Goal: Navigation & Orientation: Find specific page/section

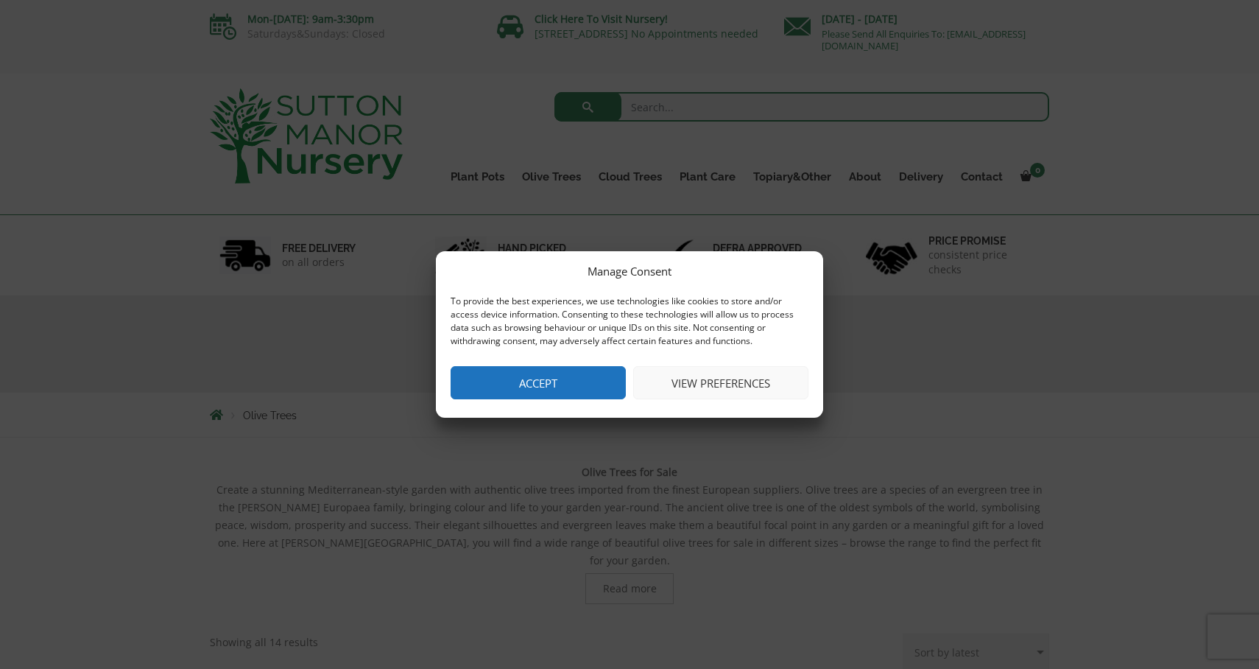
click at [595, 389] on button "Accept" at bounding box center [538, 382] width 175 height 33
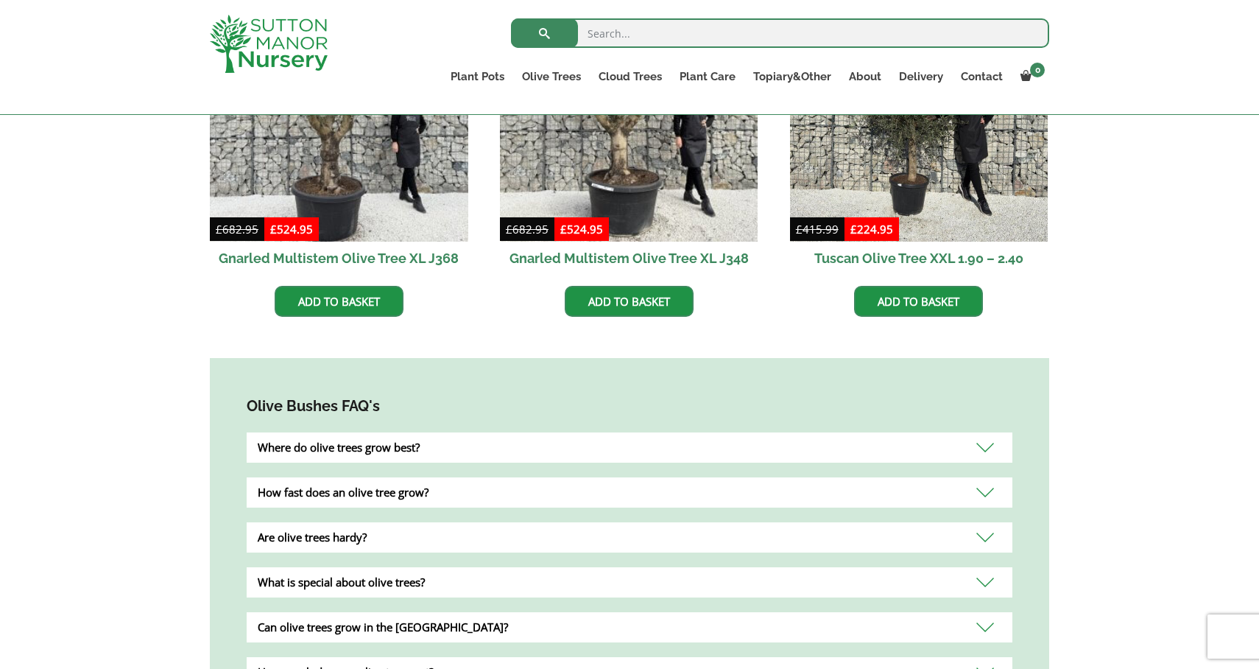
scroll to position [1034, 0]
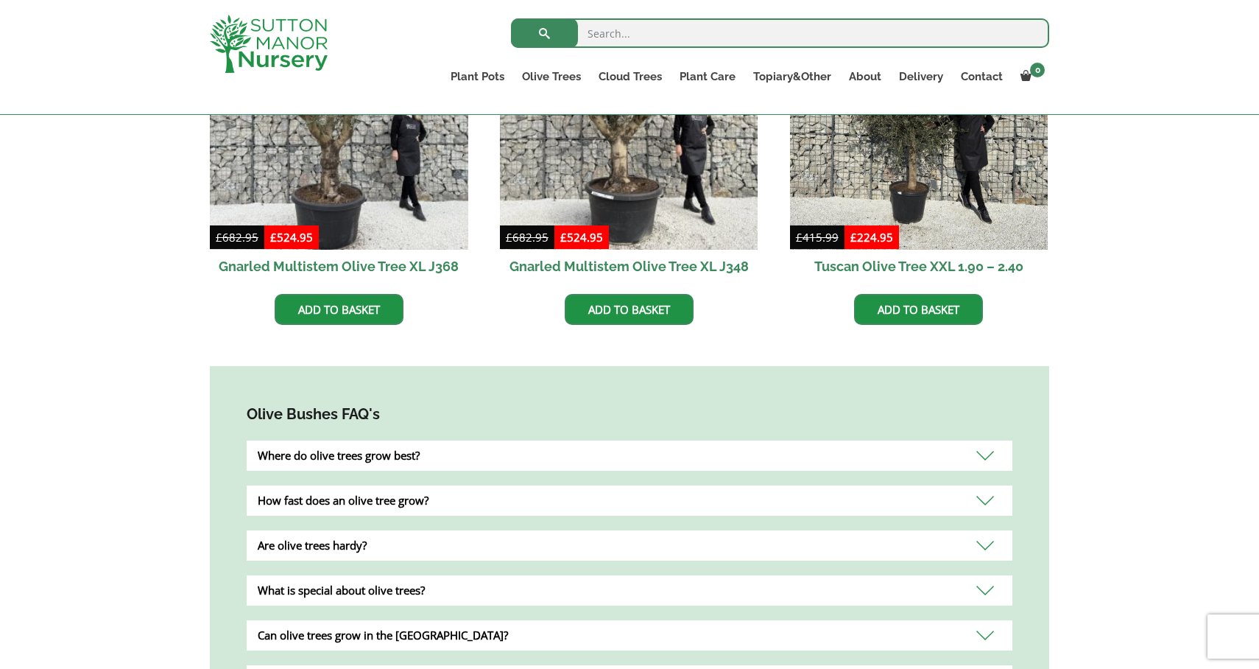
click at [470, 440] on div "Where do olive trees grow best?" at bounding box center [630, 455] width 766 height 30
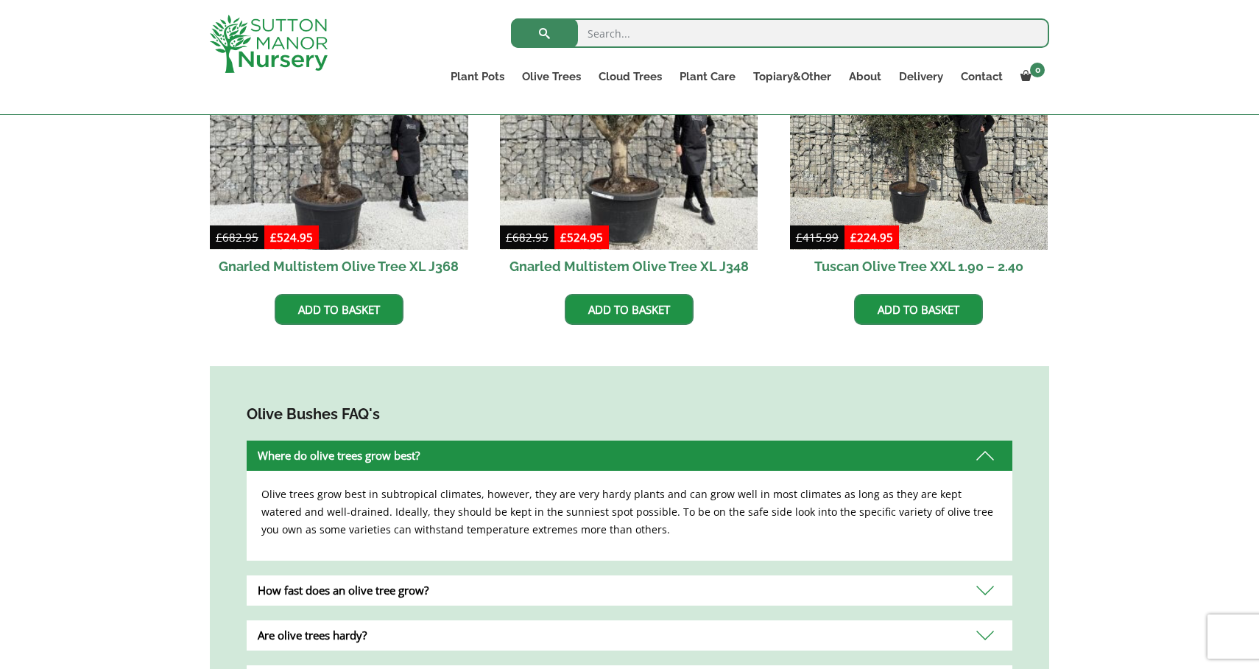
click at [470, 440] on div "Where do olive trees grow best?" at bounding box center [630, 455] width 766 height 30
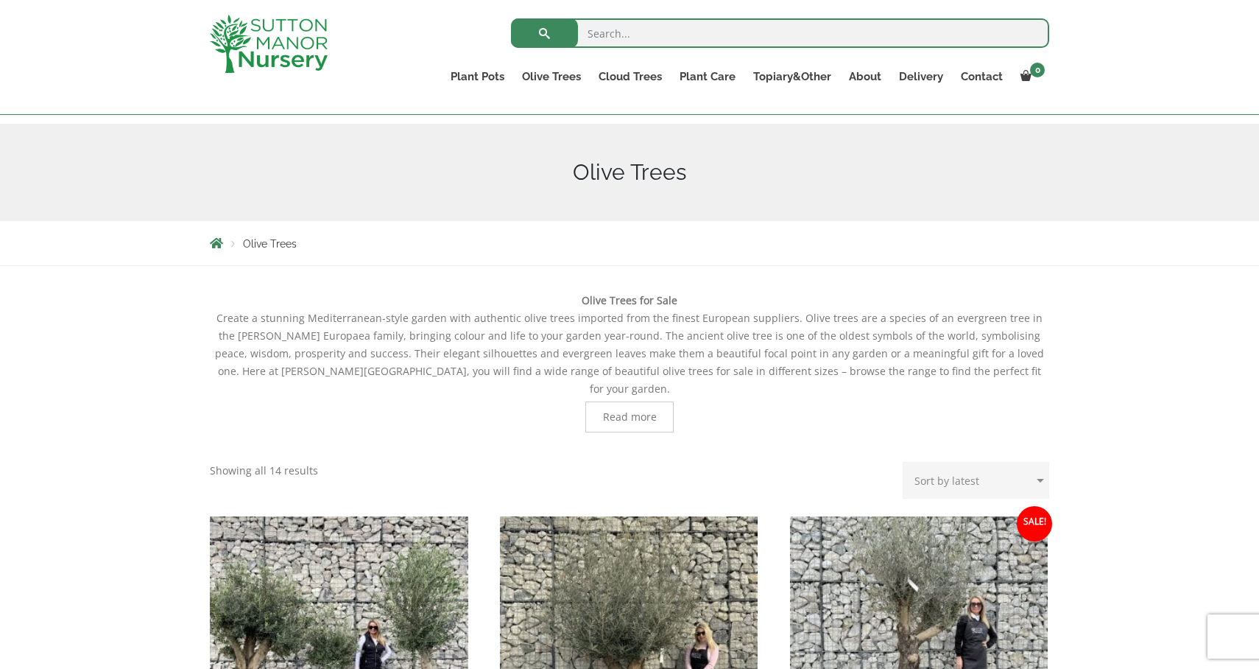
scroll to position [0, 0]
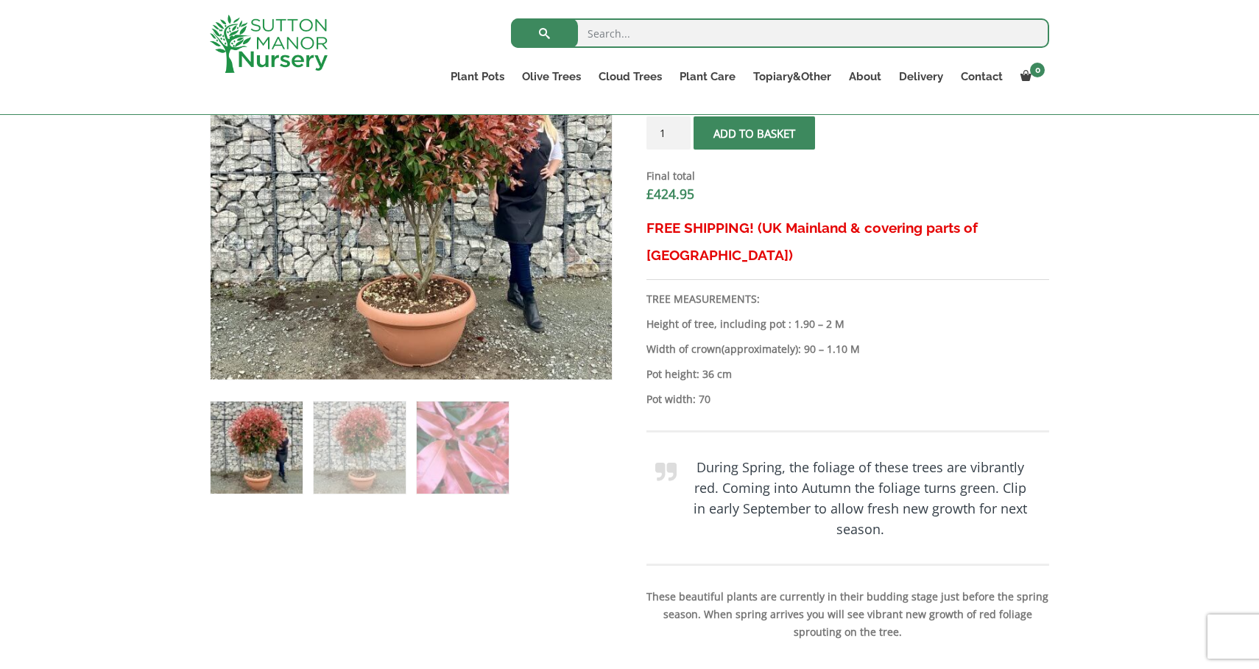
scroll to position [601, 0]
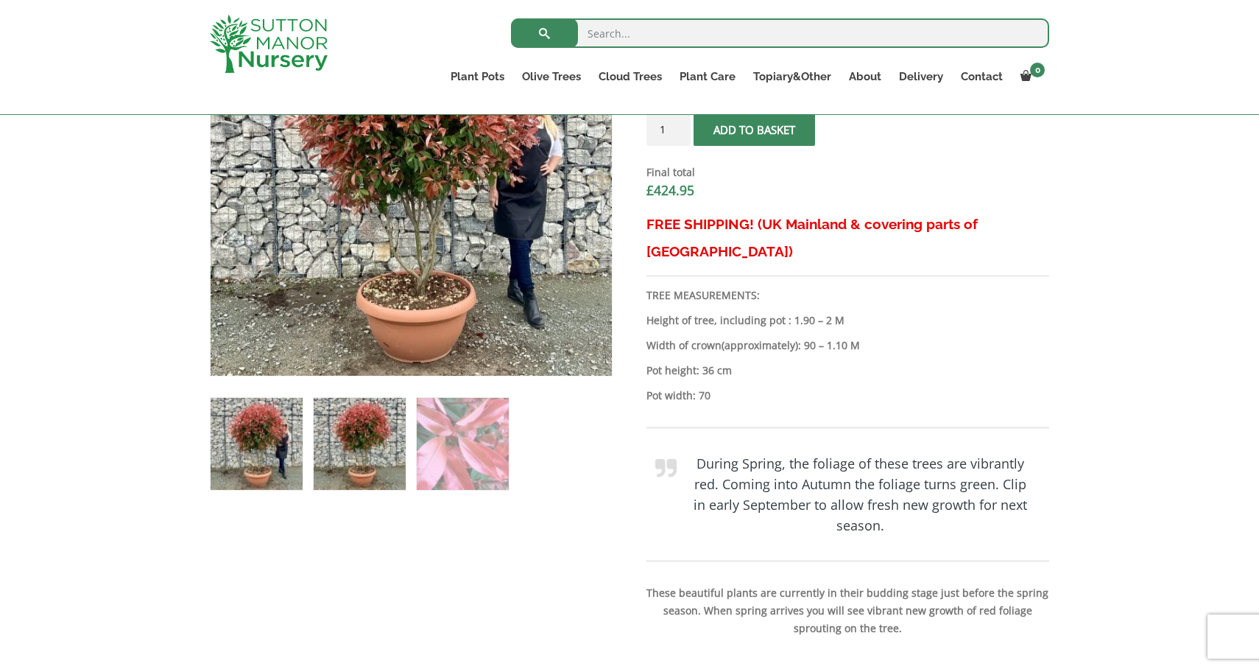
click at [366, 449] on img at bounding box center [360, 444] width 92 height 92
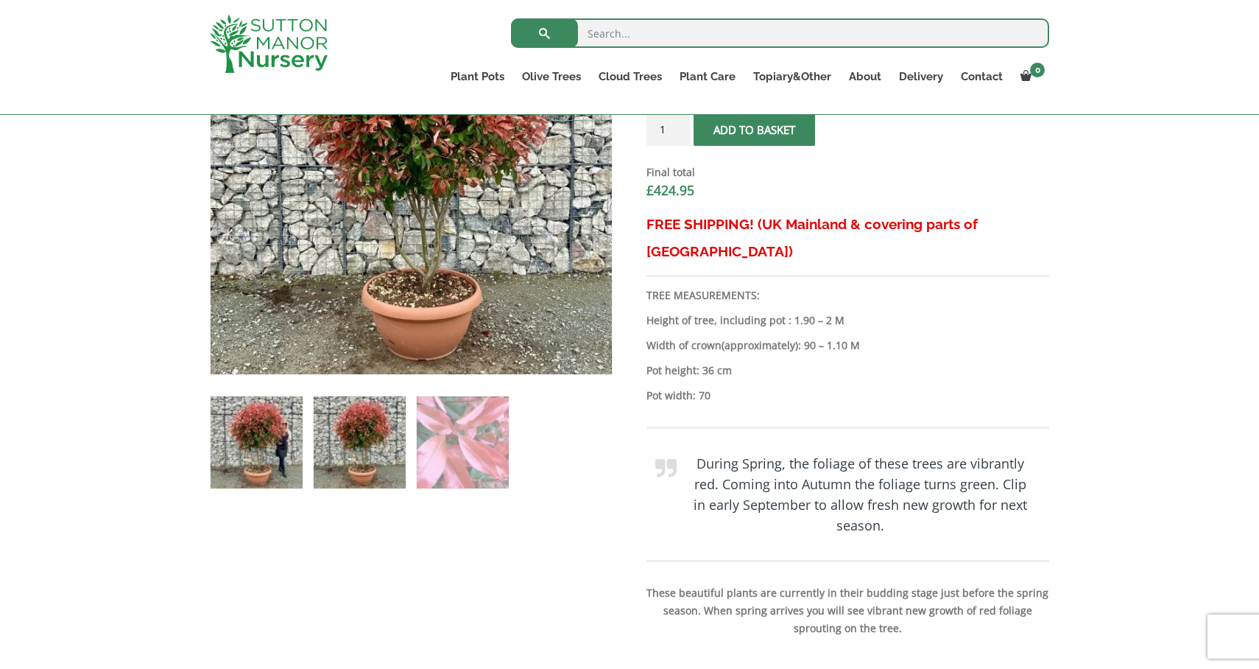
click at [268, 448] on img at bounding box center [257, 442] width 92 height 92
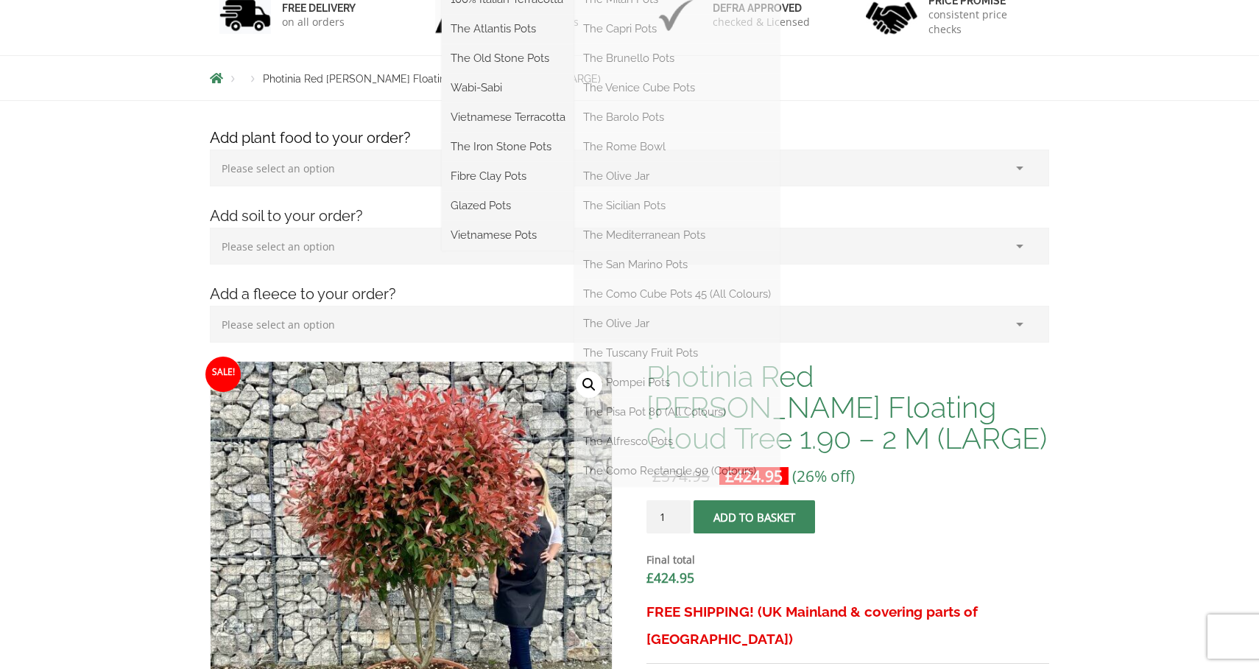
scroll to position [0, 0]
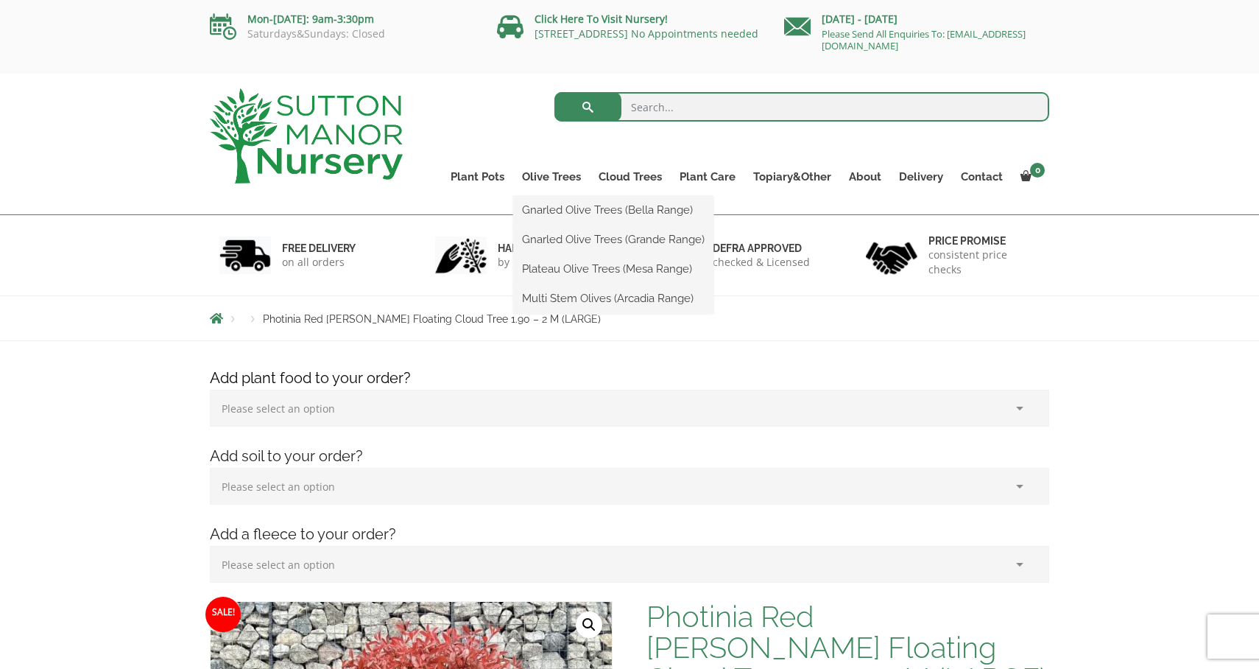
click at [574, 196] on ul "Gnarled Olive Trees (Bella Range) Gnarled Olive Trees (Grande Range) Plateau Ol…" at bounding box center [613, 255] width 200 height 118
